Goal: Find specific page/section: Find specific page/section

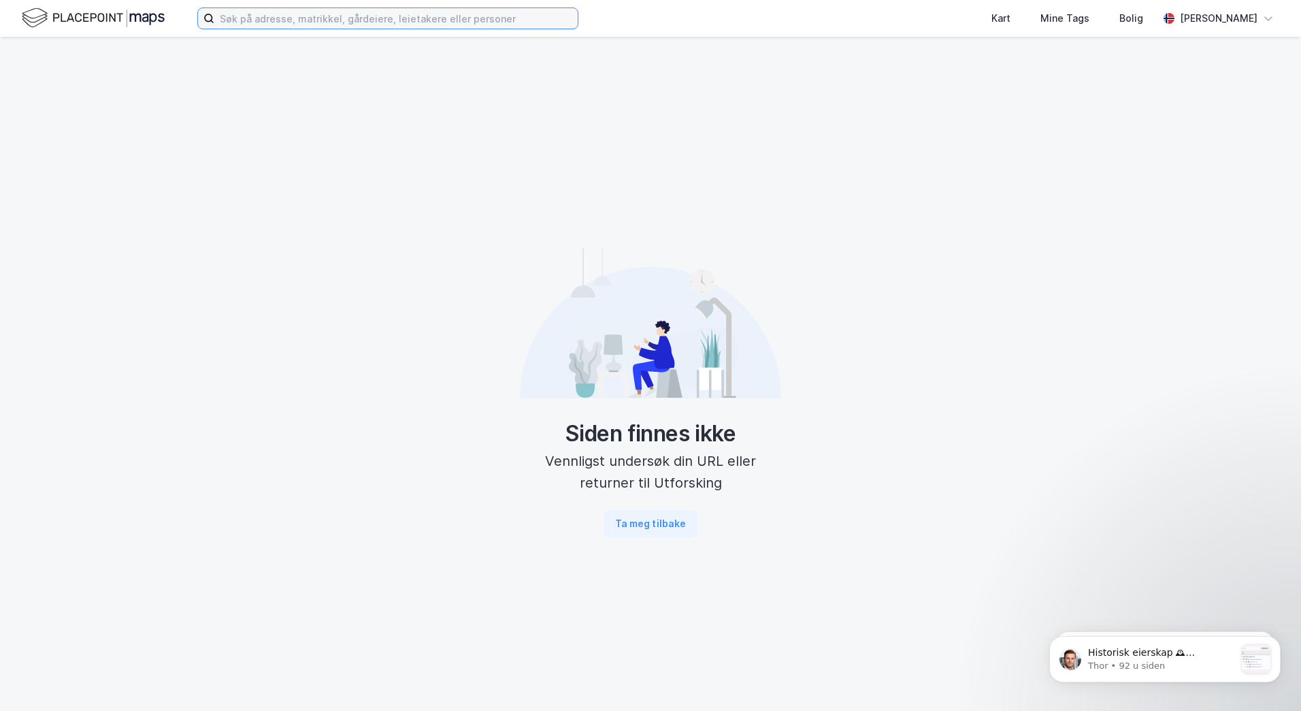
click at [383, 20] on input at bounding box center [395, 18] width 363 height 20
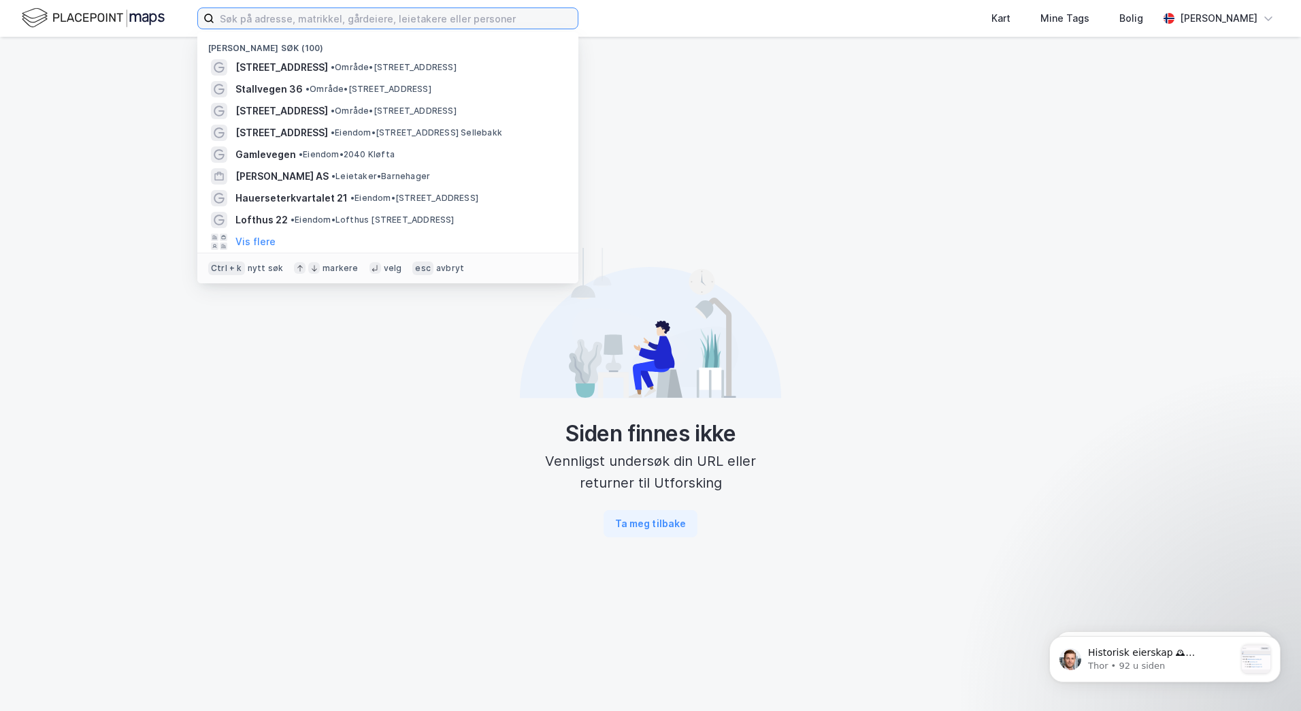
type input "b"
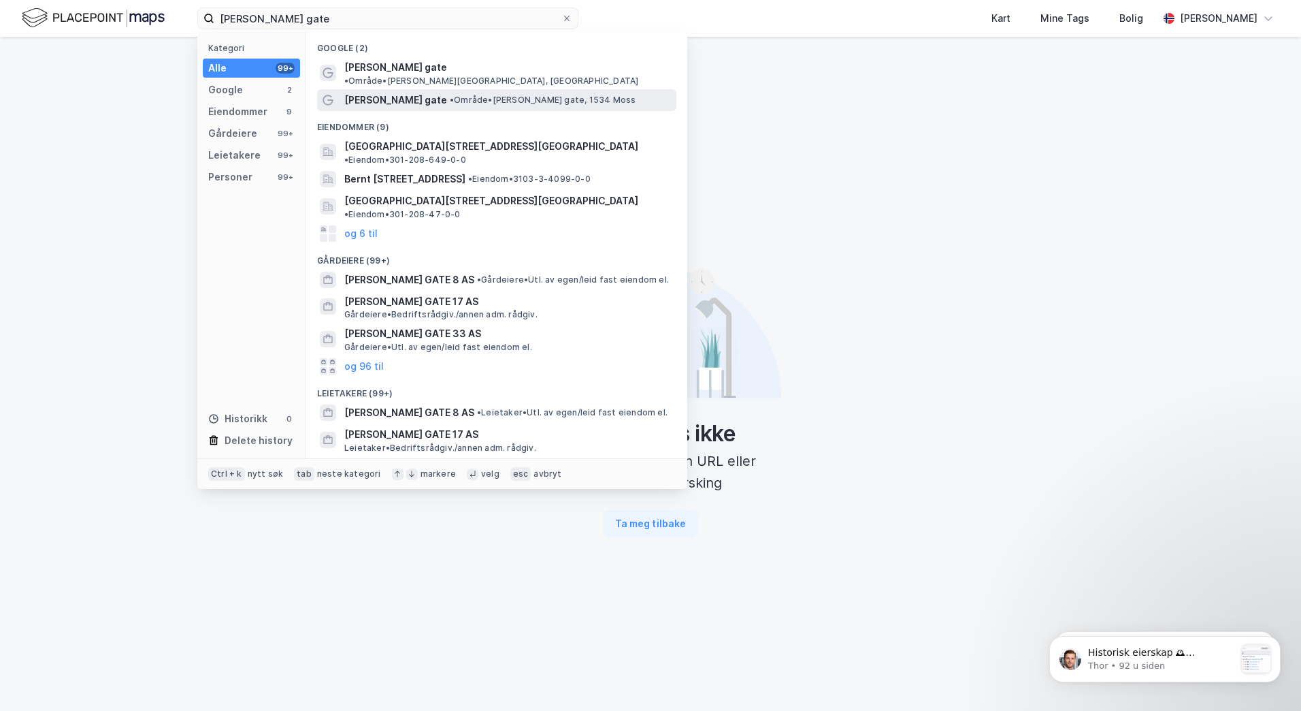
click at [450, 95] on span "• Område • [PERSON_NAME][STREET_ADDRESS]" at bounding box center [543, 100] width 186 height 11
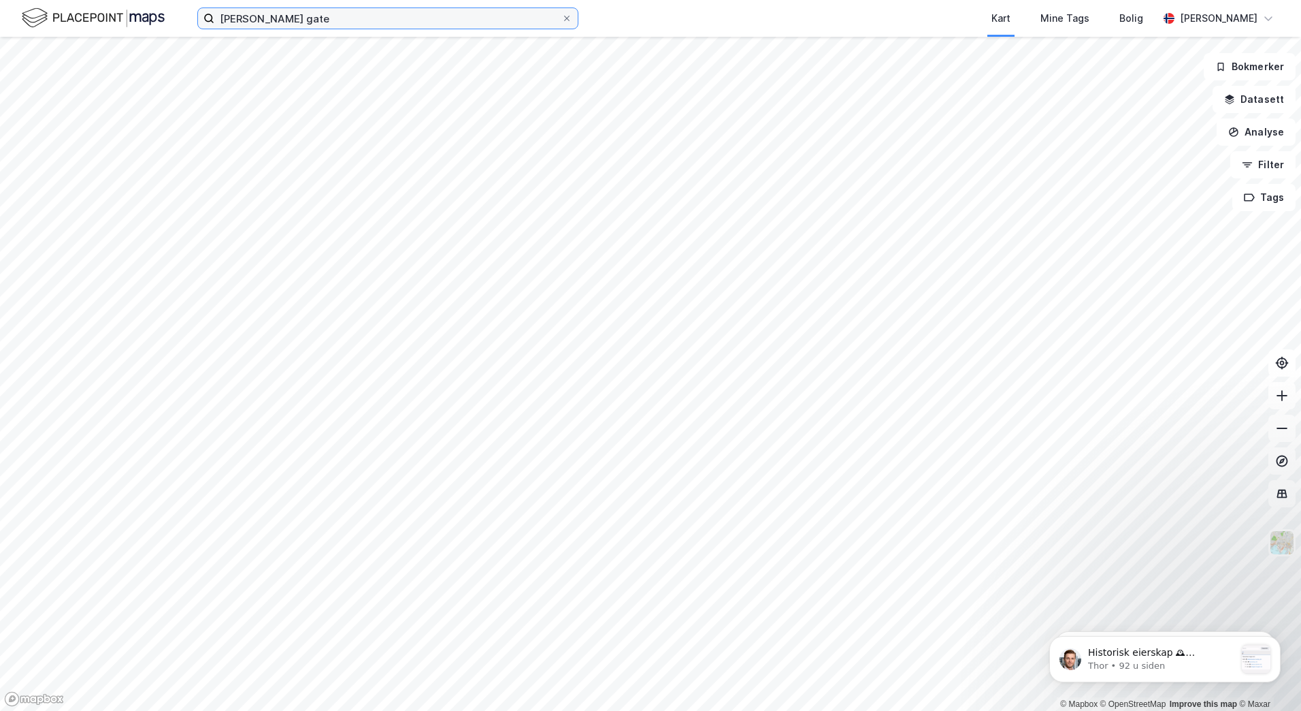
click at [338, 10] on input "[PERSON_NAME] gate" at bounding box center [387, 18] width 347 height 20
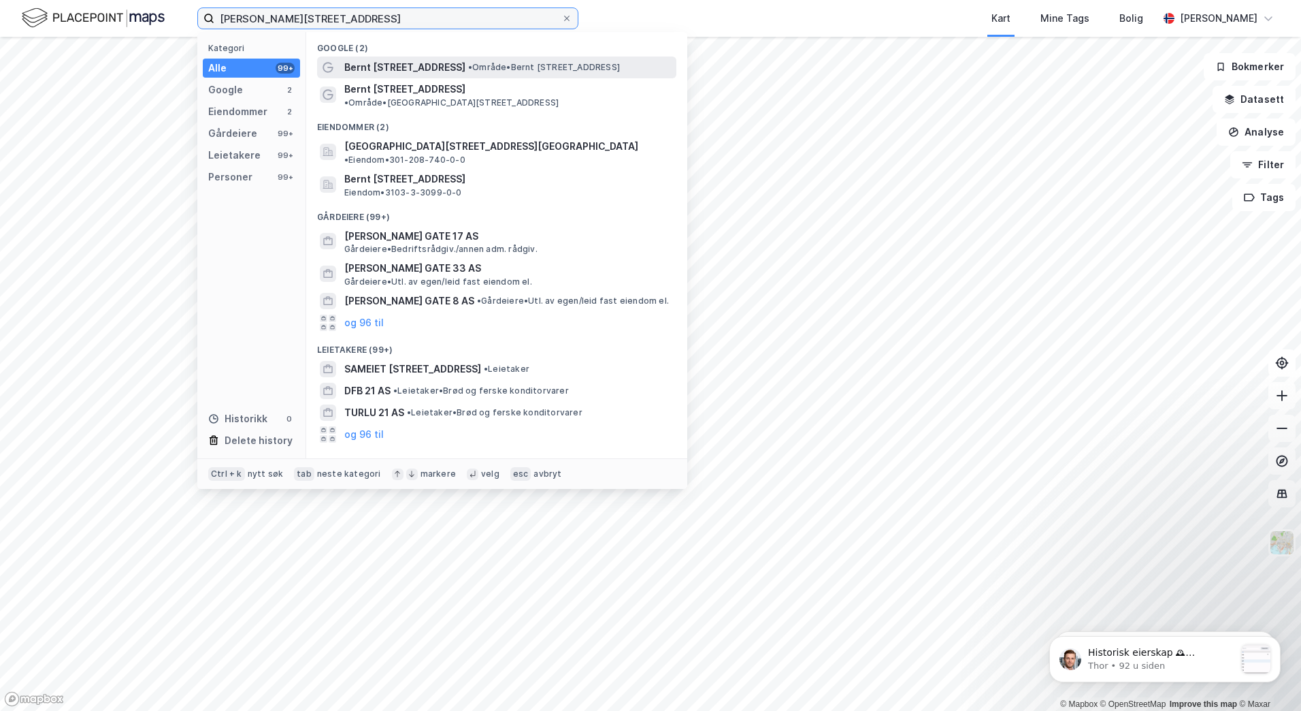
type input "[PERSON_NAME][STREET_ADDRESS]"
click at [475, 67] on span "• Område • [PERSON_NAME][STREET_ADDRESS]" at bounding box center [544, 67] width 152 height 11
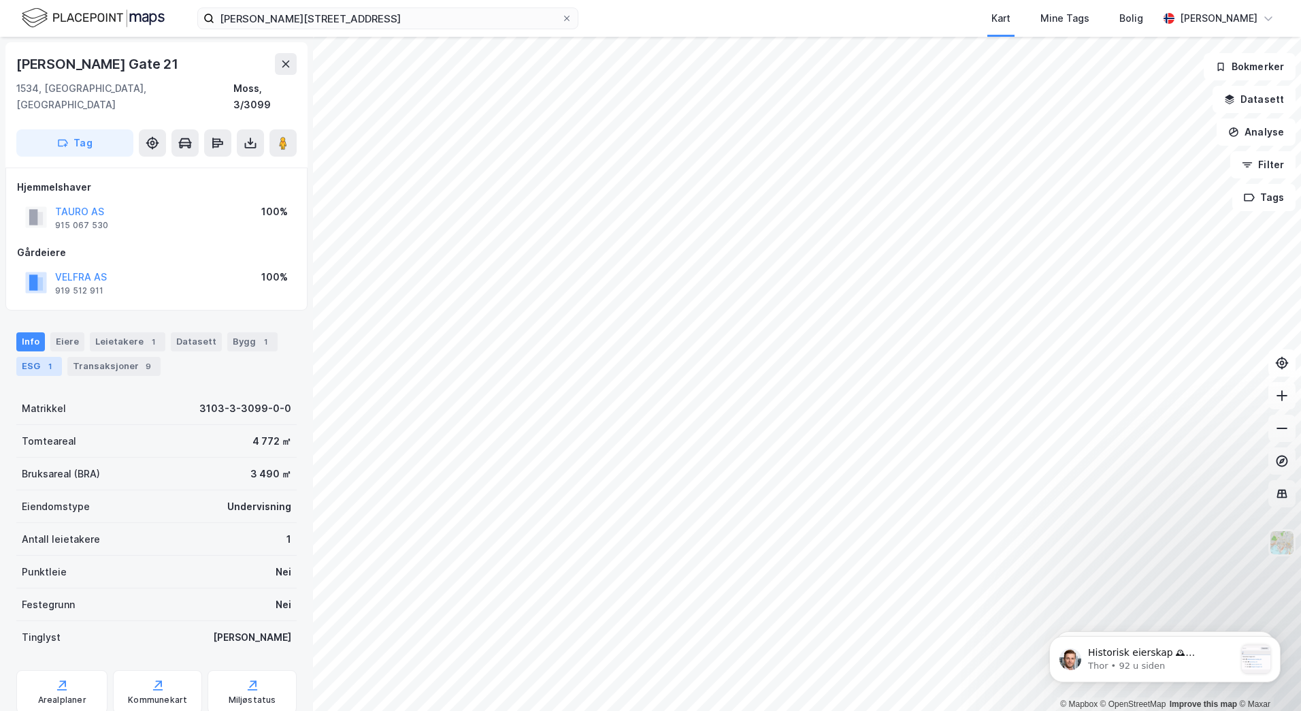
click at [43, 357] on div "ESG 1" at bounding box center [39, 366] width 46 height 19
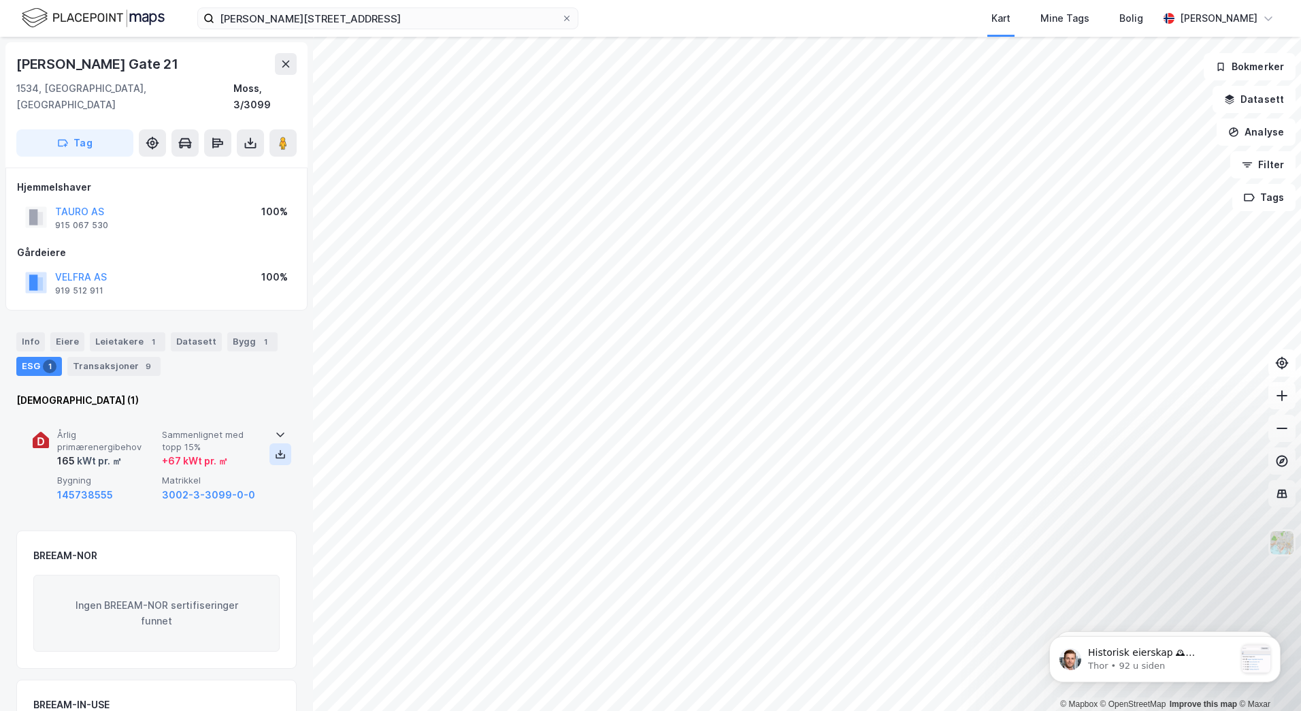
click at [276, 449] on icon at bounding box center [280, 454] width 11 height 11
